Goal: Find specific page/section: Find specific page/section

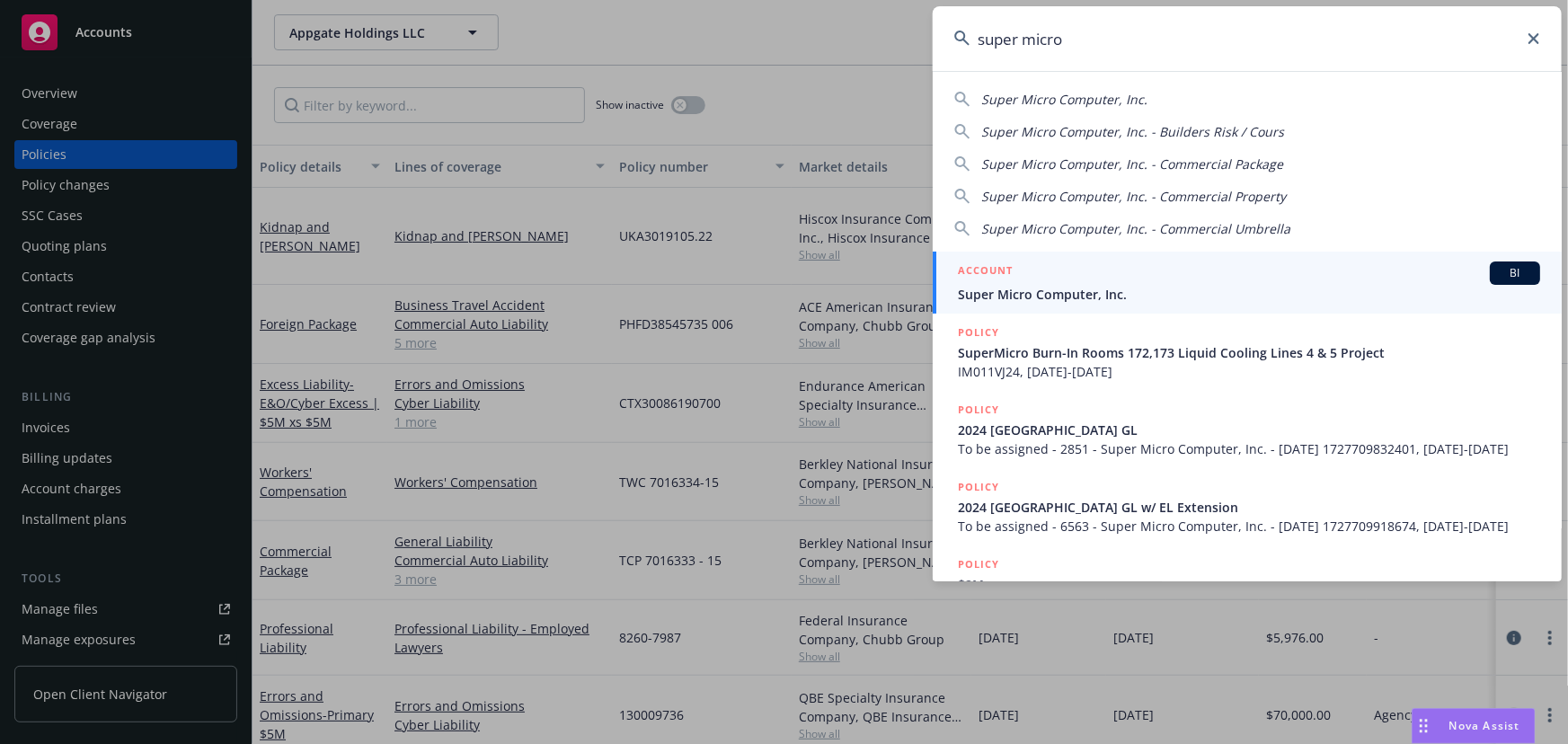
drag, startPoint x: 1096, startPoint y: 38, endPoint x: 832, endPoint y: 44, distance: 264.1
click at [832, 44] on div "super micro Super Micro Computer, Inc. Super Micro Computer, Inc. - Builders Ri…" at bounding box center [784, 372] width 1568 height 744
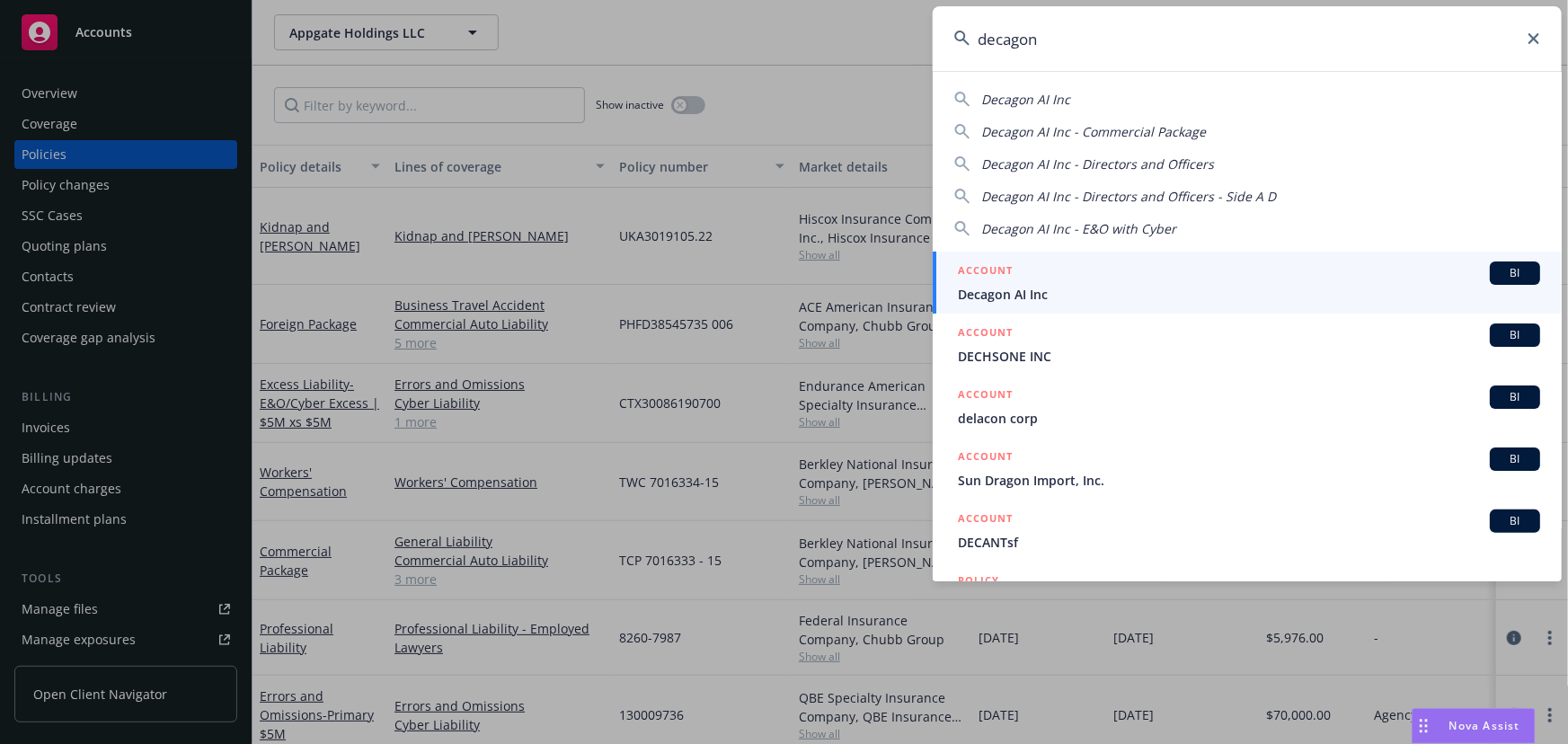
type input "decagon"
click at [1135, 291] on span "Decagon AI Inc" at bounding box center [1249, 293] width 583 height 19
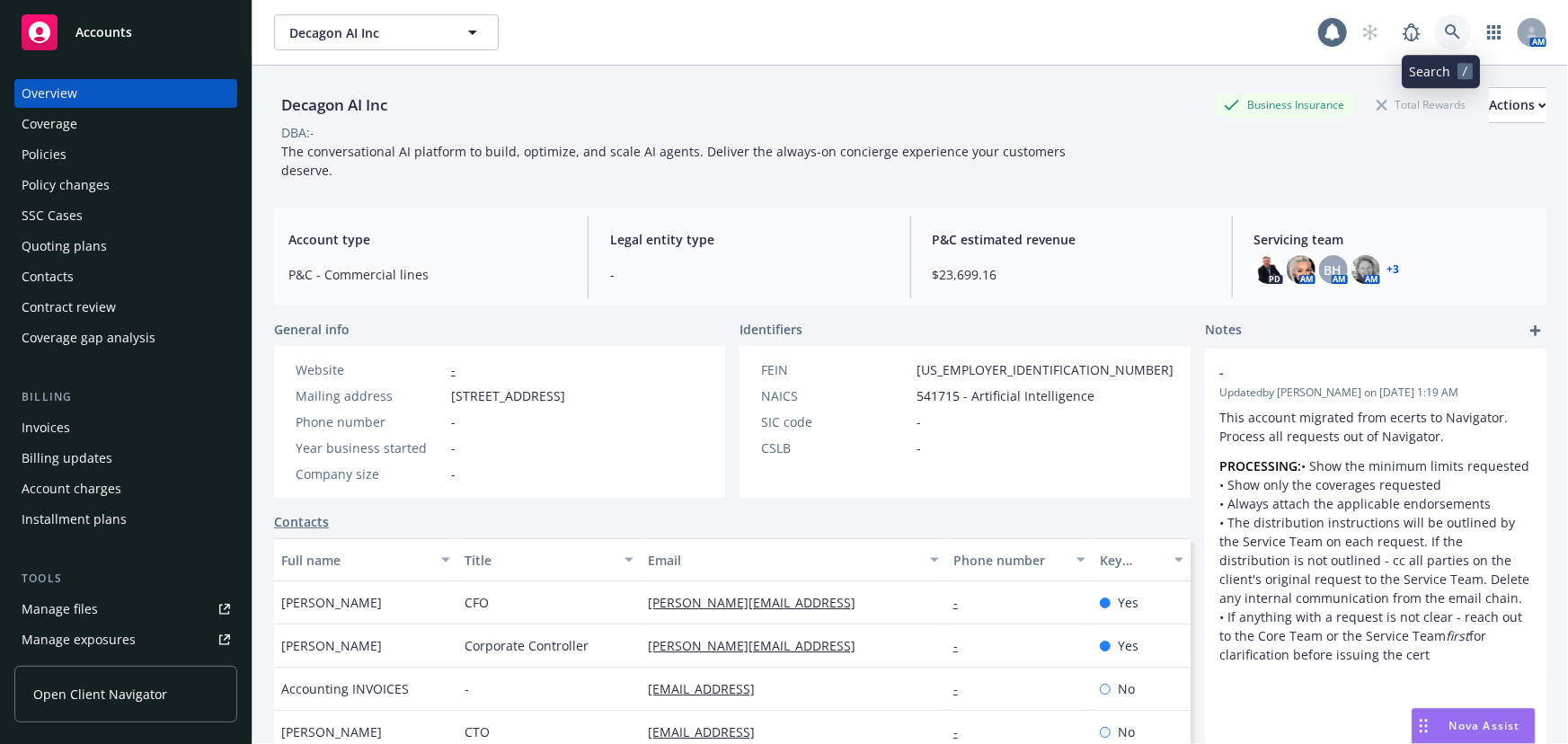
click at [1447, 40] on icon at bounding box center [1452, 33] width 16 height 16
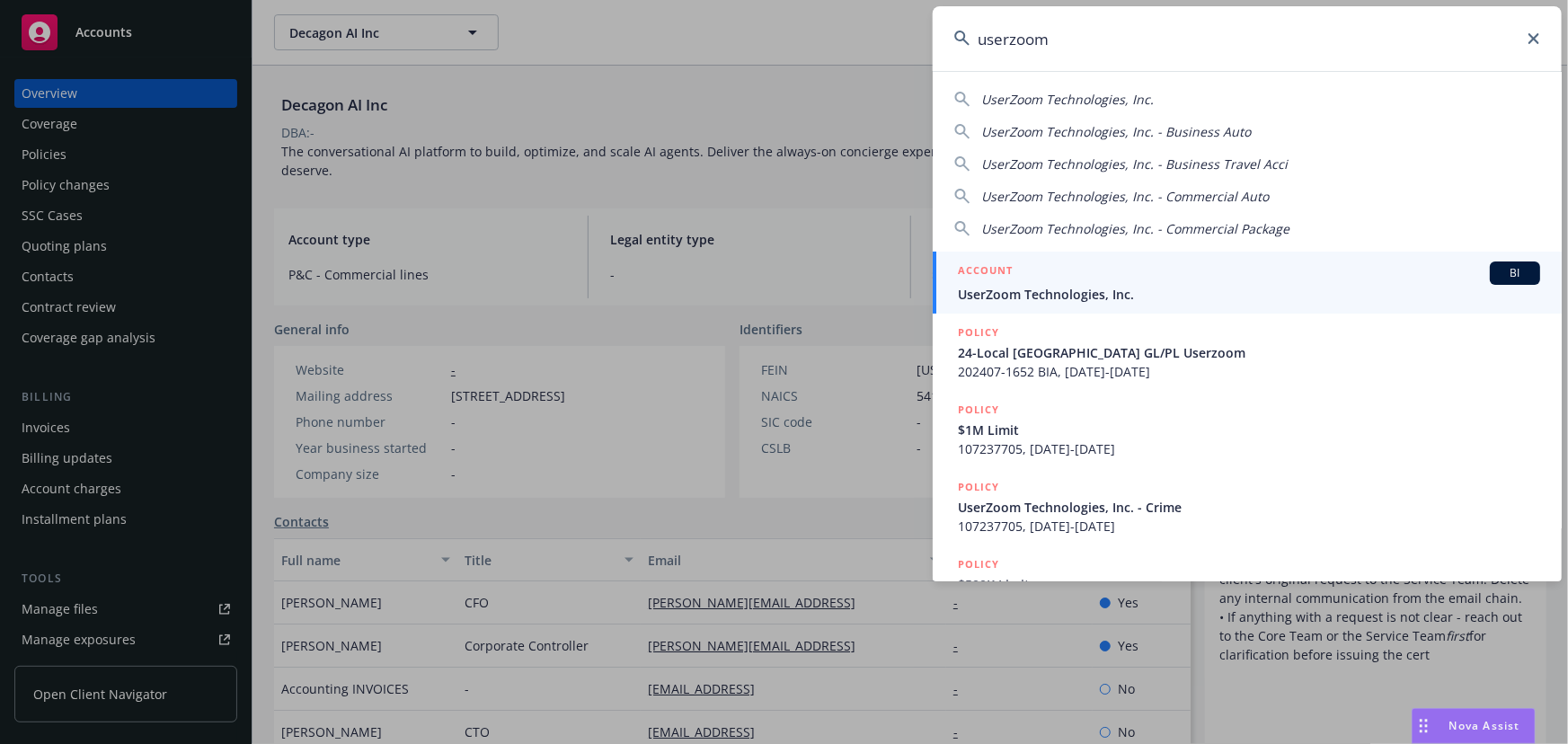
type input "userzoom"
click at [1204, 275] on div "ACCOUNT BI" at bounding box center [1249, 274] width 583 height 24
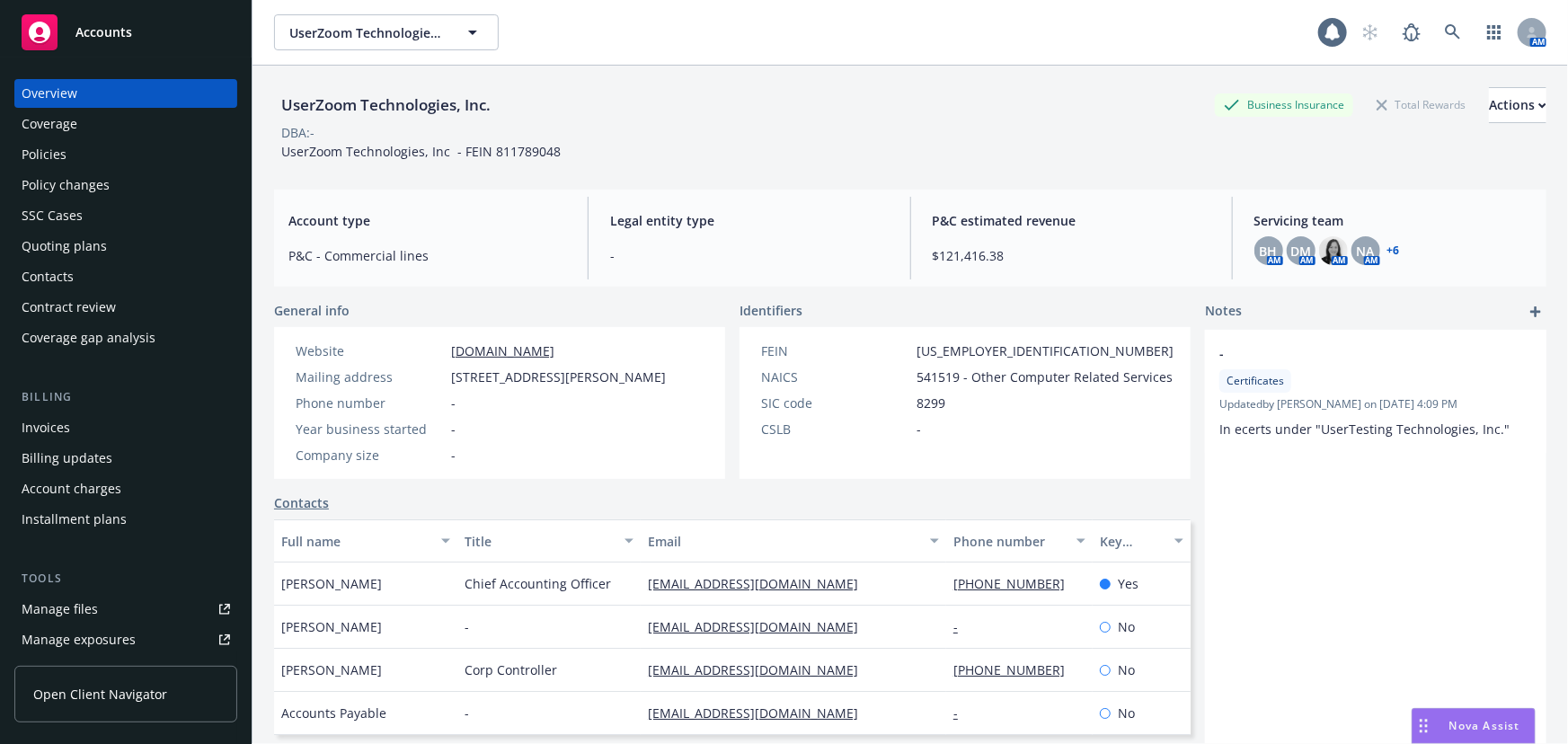
click at [69, 243] on div "Quoting plans" at bounding box center [64, 246] width 85 height 29
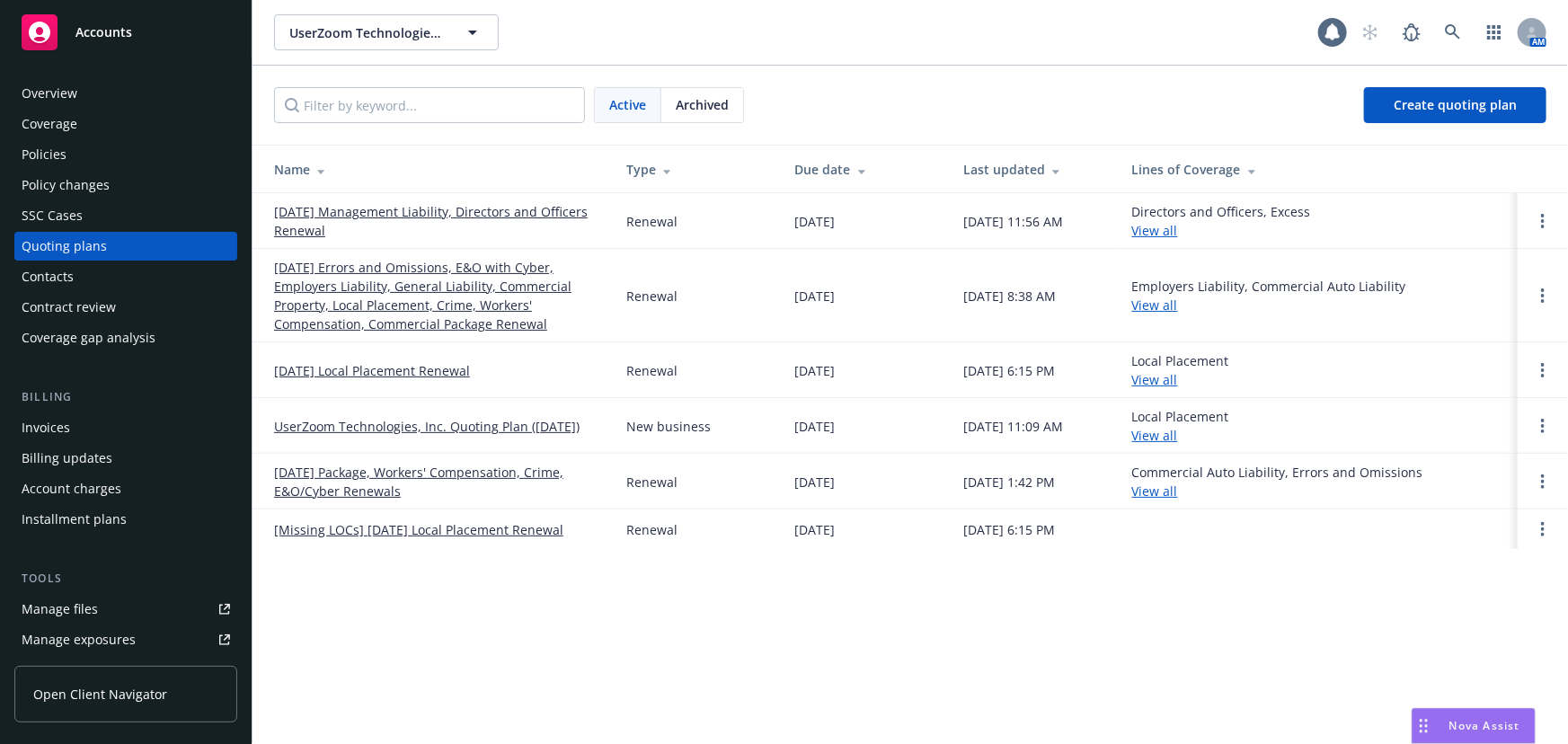
click at [477, 211] on link "[DATE] Management Liability, Directors and Officers Renewal" at bounding box center [435, 221] width 324 height 38
